Goal: Task Accomplishment & Management: Use online tool/utility

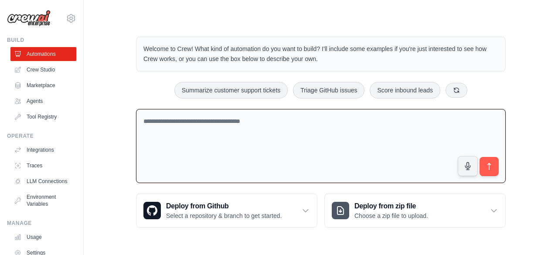
click at [358, 170] on textarea at bounding box center [321, 146] width 370 height 75
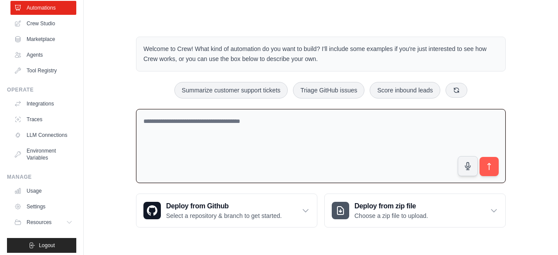
click at [217, 113] on textarea at bounding box center [321, 146] width 370 height 75
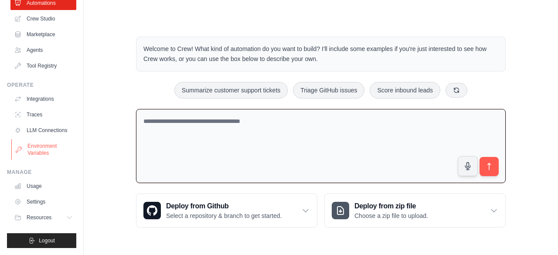
scroll to position [0, 0]
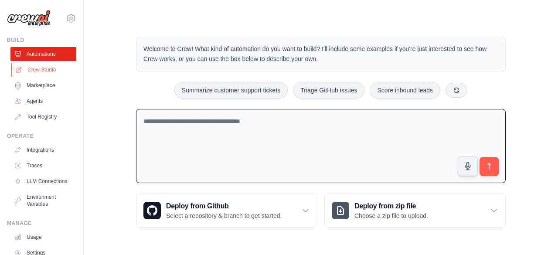
click at [58, 74] on link "Crew Studio" at bounding box center [44, 70] width 66 height 14
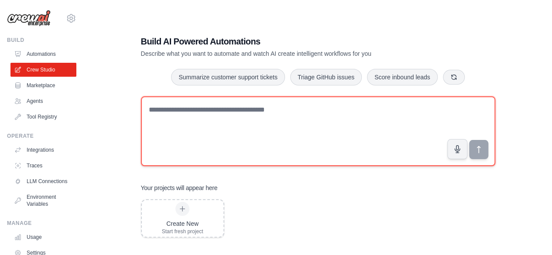
click at [221, 116] on textarea at bounding box center [318, 131] width 354 height 70
paste textarea "**********"
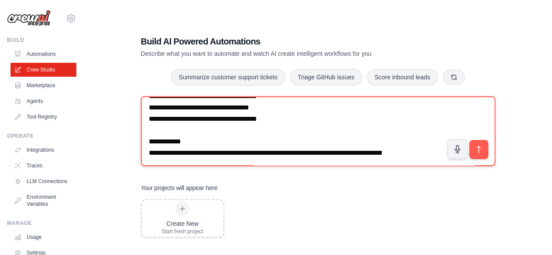
scroll to position [910, 0]
type textarea "**********"
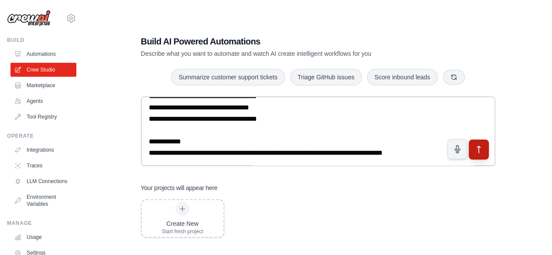
click at [480, 150] on icon "submit" at bounding box center [478, 149] width 9 height 9
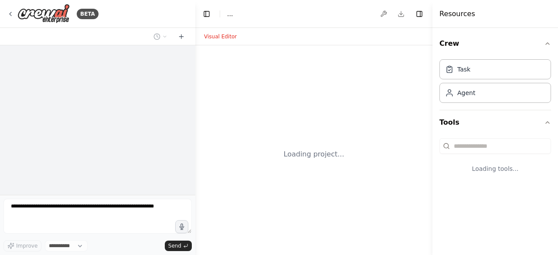
select select "****"
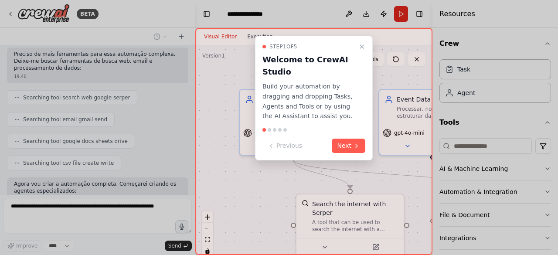
scroll to position [852, 0]
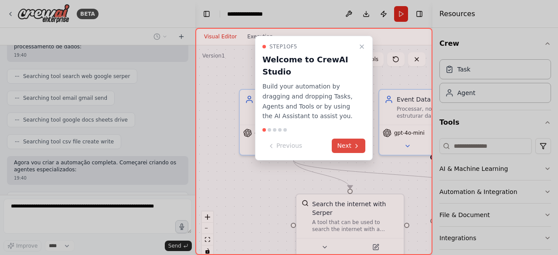
click at [352, 145] on button "Next" at bounding box center [349, 146] width 34 height 14
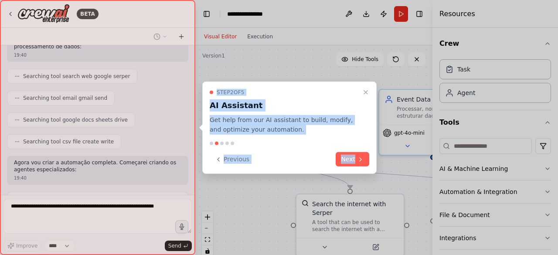
click at [352, 145] on div at bounding box center [290, 143] width 160 height 3
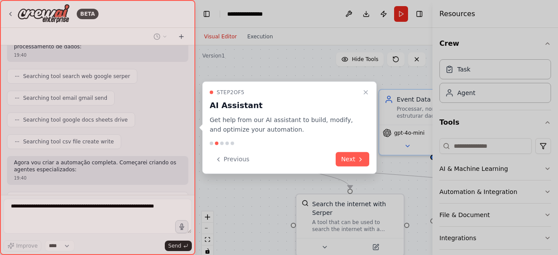
click at [352, 145] on div at bounding box center [290, 143] width 160 height 3
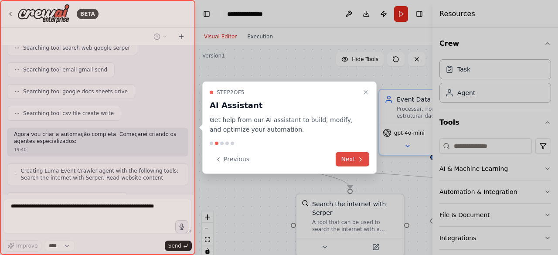
click at [352, 156] on button "Next" at bounding box center [353, 159] width 34 height 14
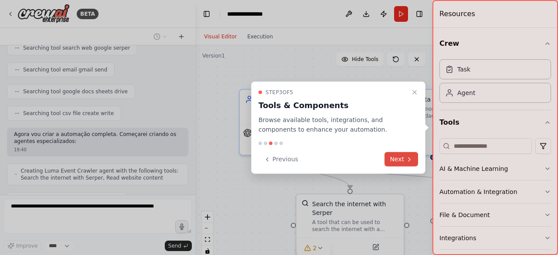
click at [408, 159] on icon at bounding box center [409, 159] width 7 height 7
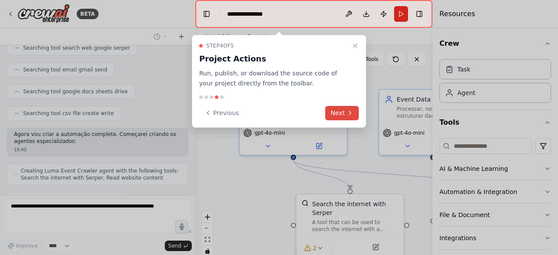
click at [341, 117] on button "Next" at bounding box center [342, 113] width 34 height 14
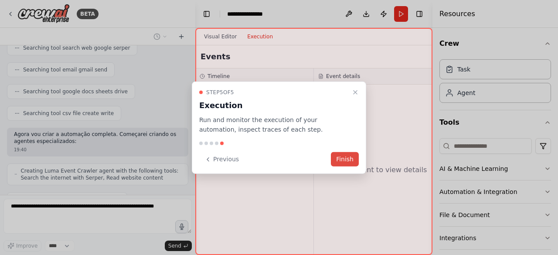
click at [345, 162] on button "Finish" at bounding box center [345, 159] width 28 height 14
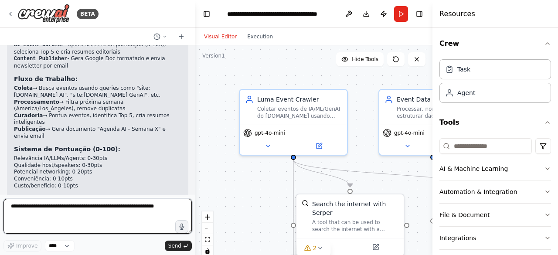
scroll to position [1475, 0]
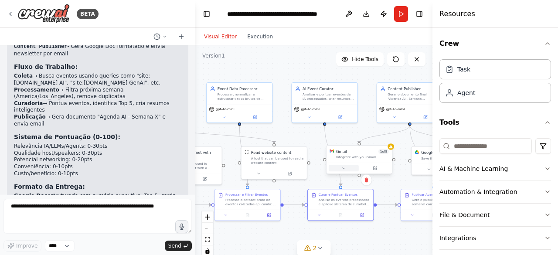
click at [347, 169] on button at bounding box center [344, 168] width 30 height 7
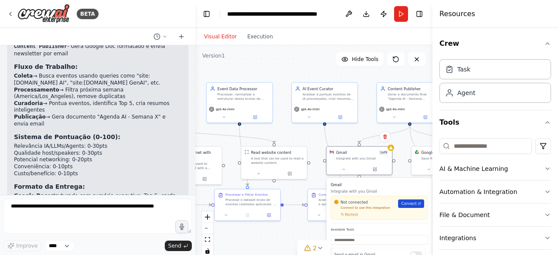
click at [410, 203] on span "Connect" at bounding box center [409, 203] width 15 height 5
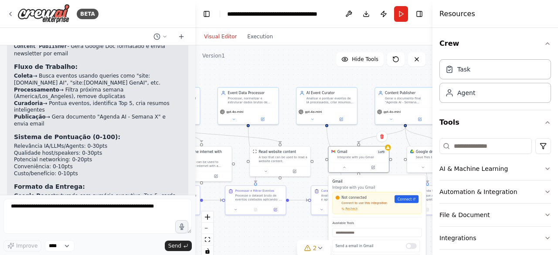
click at [419, 36] on div "Visual Editor Execution" at bounding box center [313, 36] width 237 height 17
click at [429, 35] on button "Toggle Sidebar" at bounding box center [432, 127] width 7 height 255
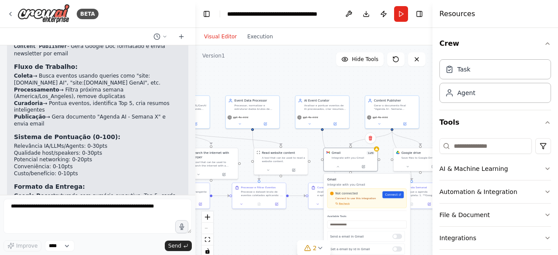
click at [276, 239] on div ".deletable-edge-delete-btn { width: 20px; height: 20px; border: 0px solid #ffff…" at bounding box center [313, 154] width 237 height 218
click at [408, 164] on button at bounding box center [407, 165] width 25 height 5
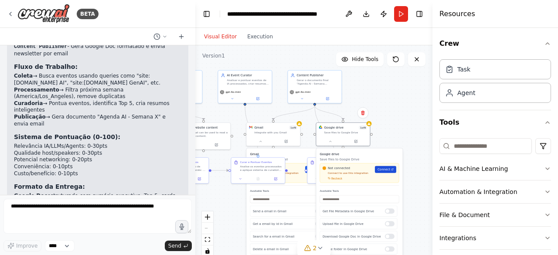
click at [392, 169] on icon at bounding box center [393, 170] width 2 height 2
click at [398, 97] on div ".deletable-edge-delete-btn { width: 20px; height: 20px; border: 0px solid #ffff…" at bounding box center [313, 154] width 237 height 218
click at [385, 172] on link "Connect" at bounding box center [385, 169] width 21 height 7
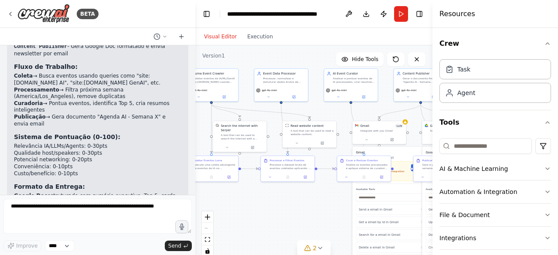
drag, startPoint x: 395, startPoint y: 107, endPoint x: 535, endPoint y: 104, distance: 139.6
click at [535, 104] on div "BETA Quero uma automação semanal para descobrir e resumir eventos de IA no lu.m…" at bounding box center [279, 127] width 558 height 255
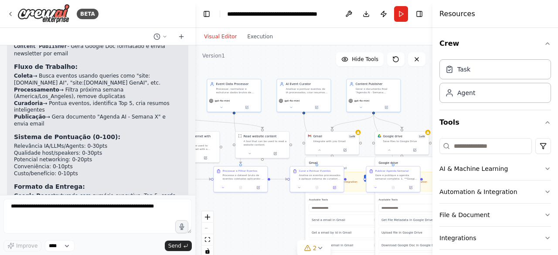
drag, startPoint x: 331, startPoint y: 238, endPoint x: 232, endPoint y: 251, distance: 100.3
click at [232, 251] on div ".deletable-edge-delete-btn { width: 20px; height: 20px; border: 0px solid #ffff…" at bounding box center [313, 154] width 237 height 218
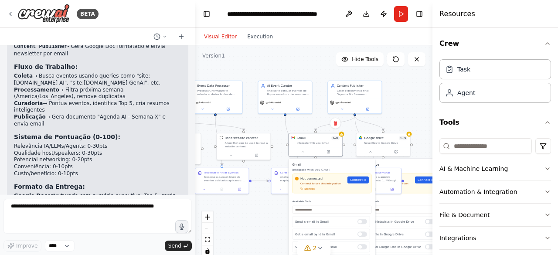
drag, startPoint x: 343, startPoint y: 185, endPoint x: 296, endPoint y: 190, distance: 46.9
click at [296, 190] on div "Not connected Connect to use this integration Recheck" at bounding box center [320, 184] width 50 height 14
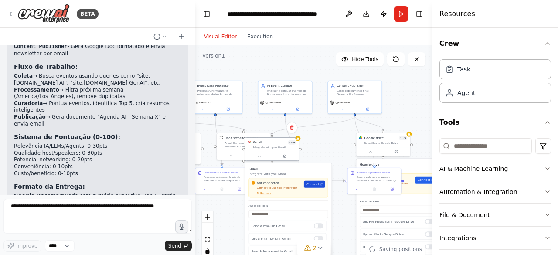
click at [315, 184] on span "Connect" at bounding box center [313, 184] width 13 height 4
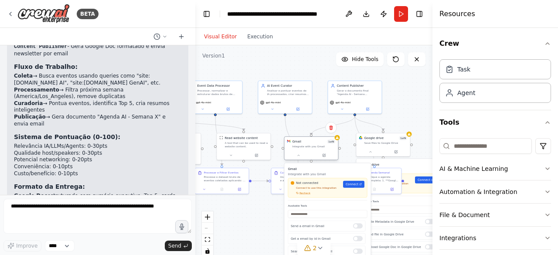
drag, startPoint x: 276, startPoint y: 147, endPoint x: 318, endPoint y: 147, distance: 42.3
click at [318, 147] on div "Integrate with you Gmail" at bounding box center [313, 146] width 43 height 3
click at [298, 68] on div ".deletable-edge-delete-btn { width: 20px; height: 20px; border: 0px solid #ffff…" at bounding box center [313, 154] width 237 height 218
click at [425, 92] on div ".deletable-edge-delete-btn { width: 20px; height: 20px; border: 0px solid #ffff…" at bounding box center [313, 154] width 237 height 218
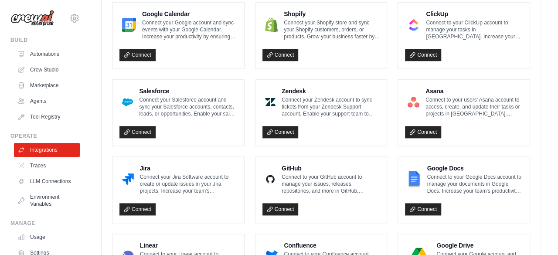
scroll to position [561, 0]
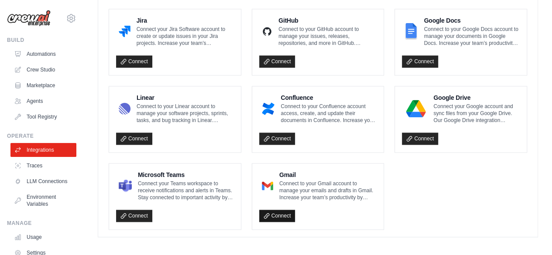
click at [280, 211] on link "Connect" at bounding box center [277, 216] width 36 height 12
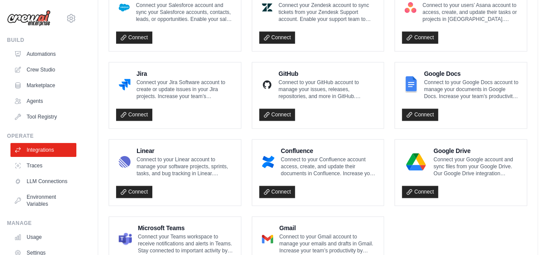
scroll to position [591, 0]
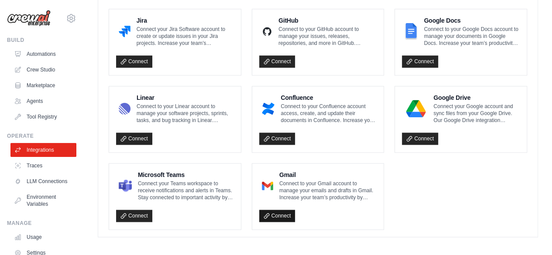
click at [284, 212] on link "Connect" at bounding box center [277, 216] width 36 height 12
click at [270, 212] on link "Connect" at bounding box center [277, 216] width 36 height 12
